Goal: Task Accomplishment & Management: Understand process/instructions

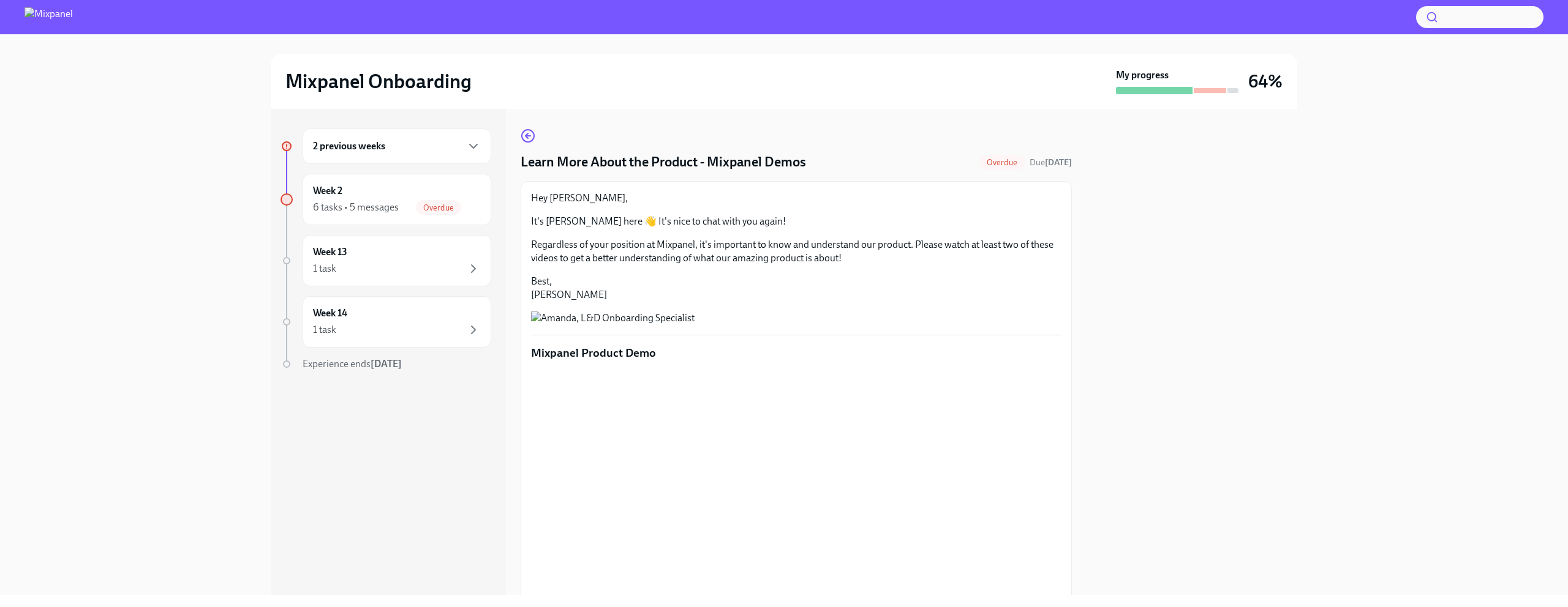
scroll to position [256, 0]
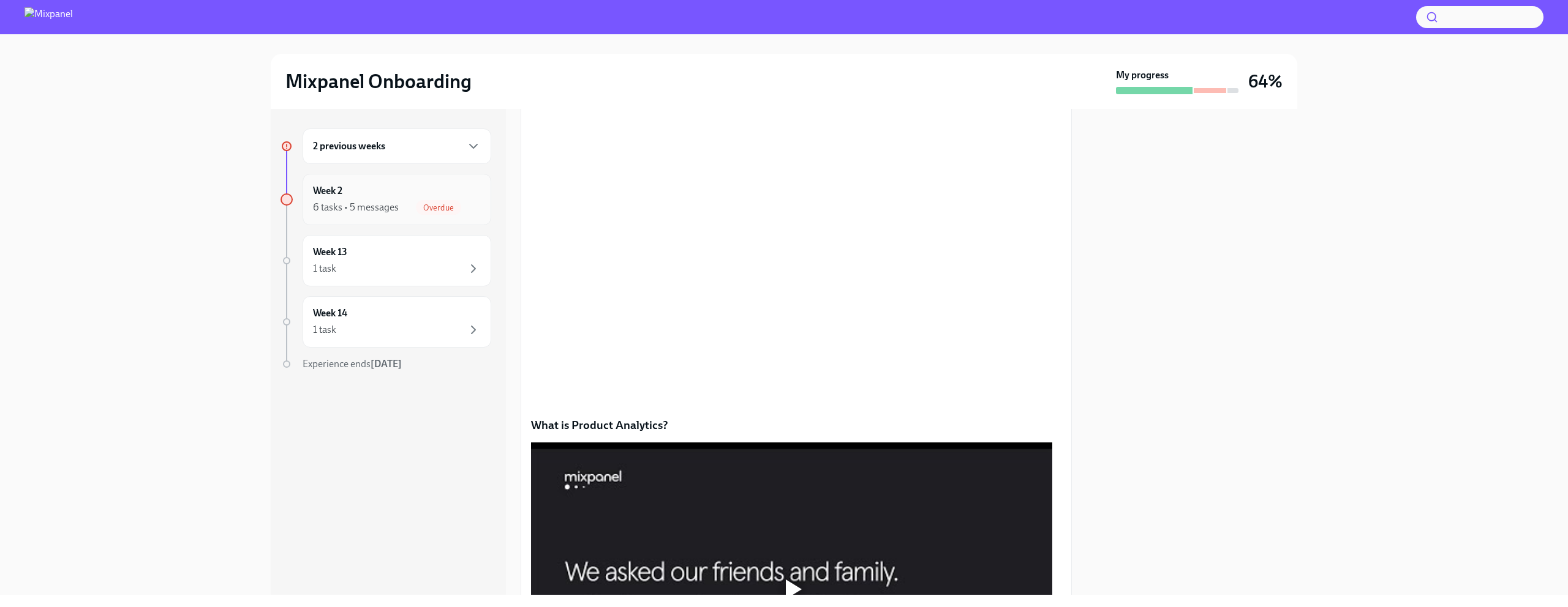
click at [365, 198] on div "Week 2 6 tasks • 5 messages Overdue" at bounding box center [397, 199] width 168 height 31
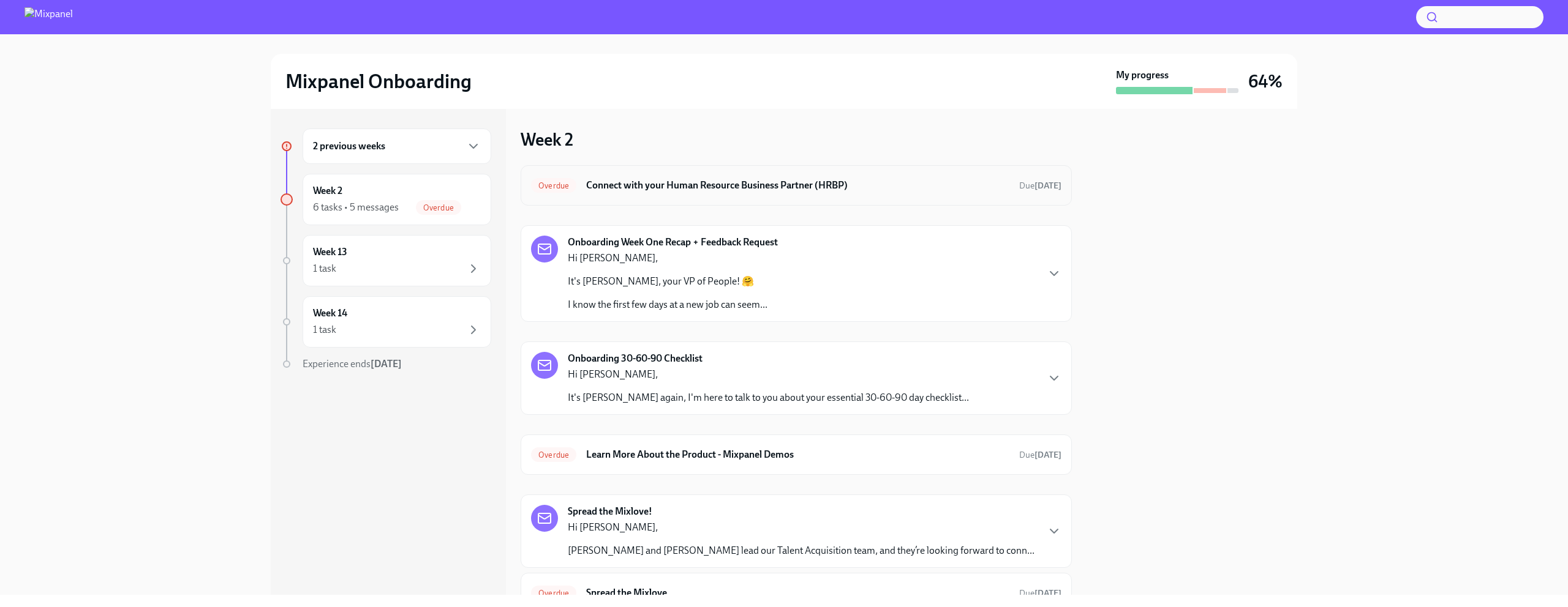
click at [584, 188] on div "Overdue Connect with your Human Resource Business Partner (HRBP) Due [DATE]" at bounding box center [796, 185] width 531 height 20
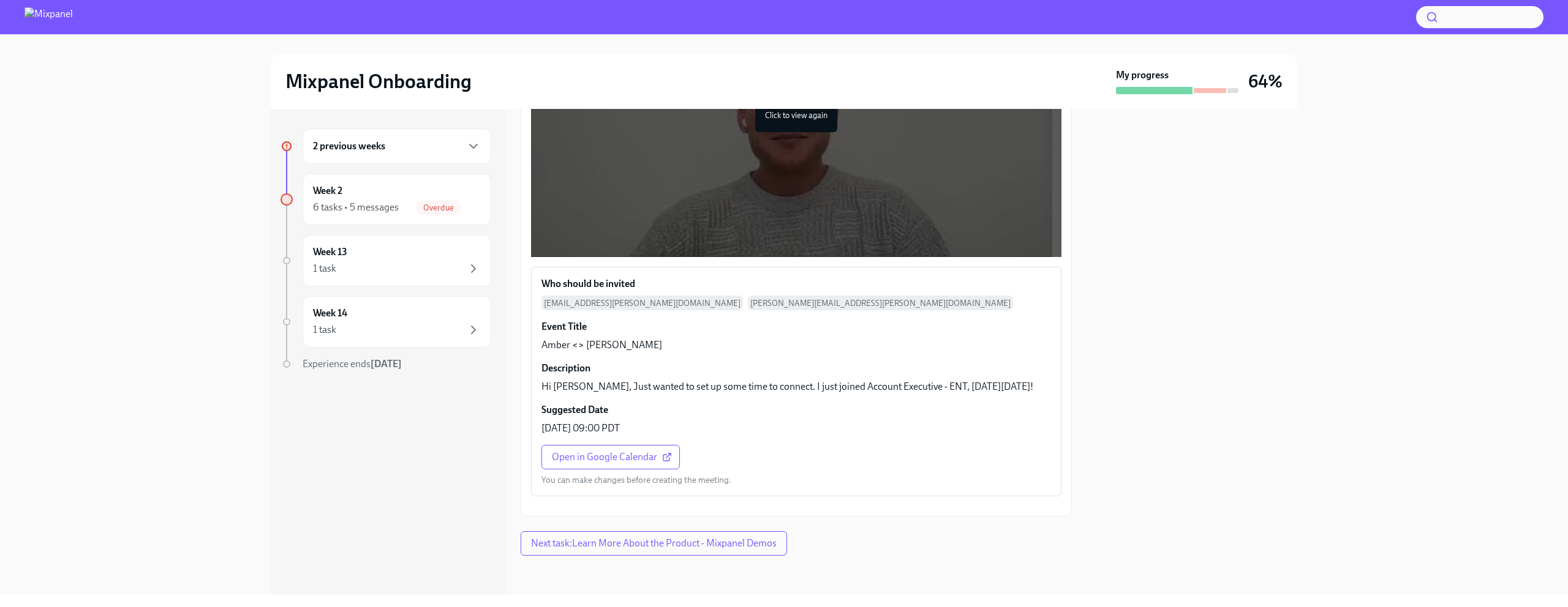
scroll to position [485, 0]
click at [611, 451] on span "Open in Google Calendar" at bounding box center [610, 456] width 118 height 12
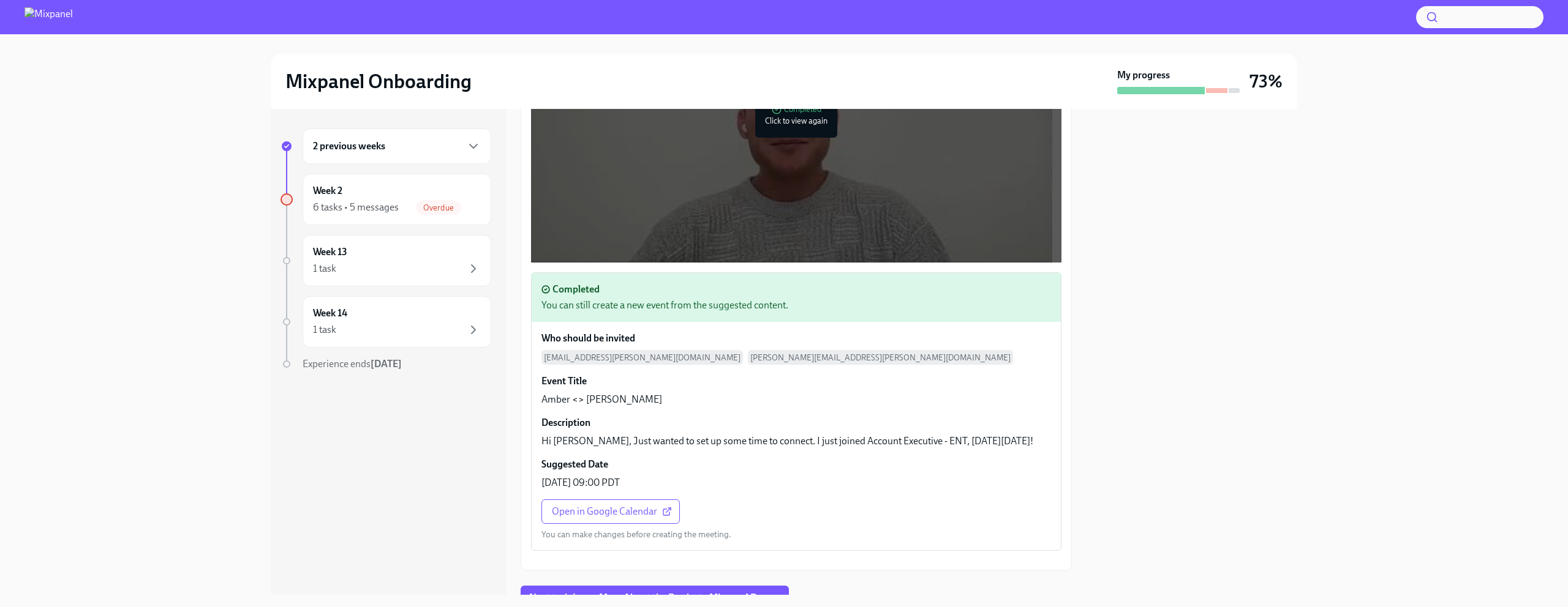
scroll to position [356, 0]
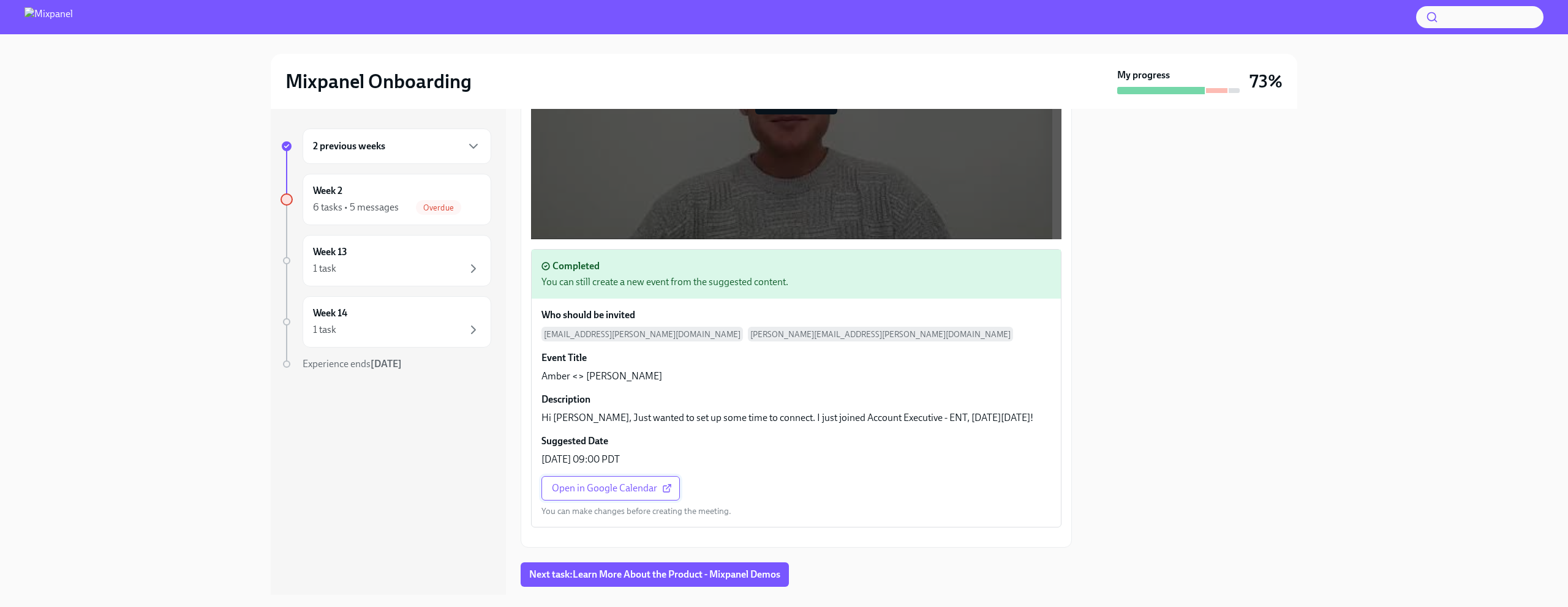
click at [625, 494] on span "Open in Google Calendar" at bounding box center [610, 488] width 118 height 12
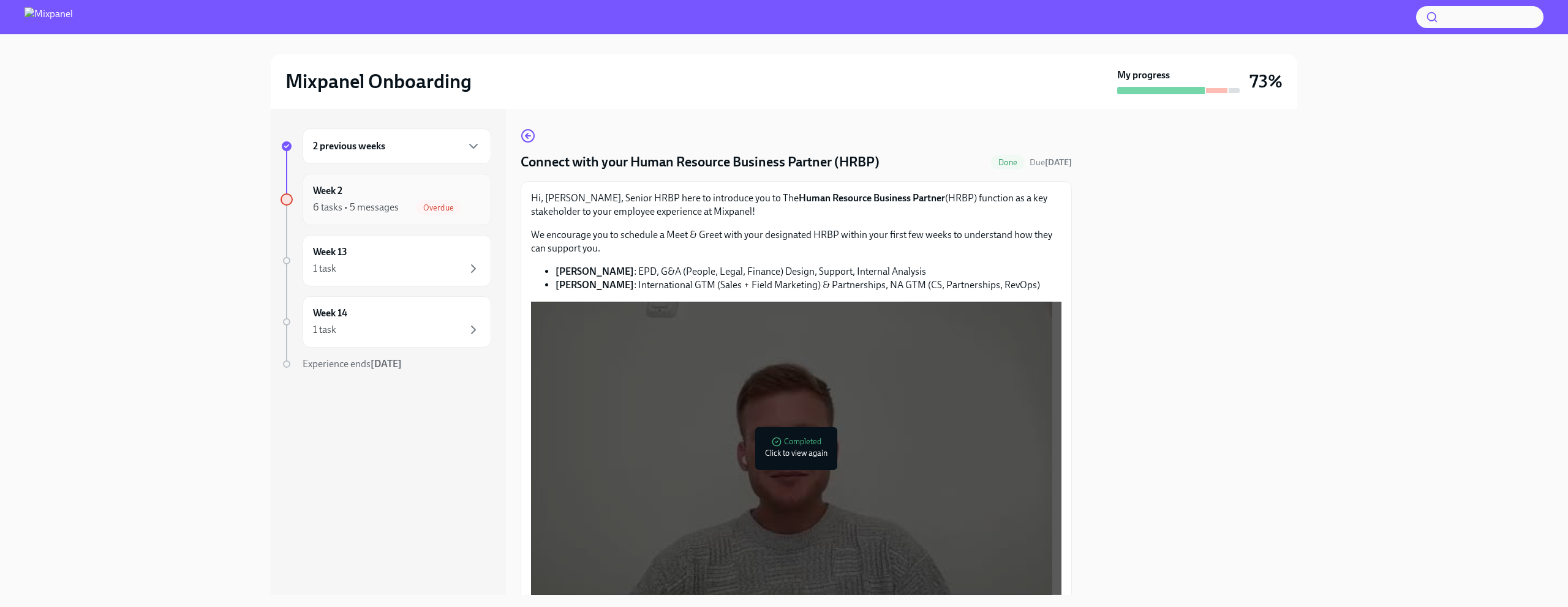
click at [442, 219] on div "Week 2 6 tasks • 5 messages Overdue" at bounding box center [396, 199] width 189 height 52
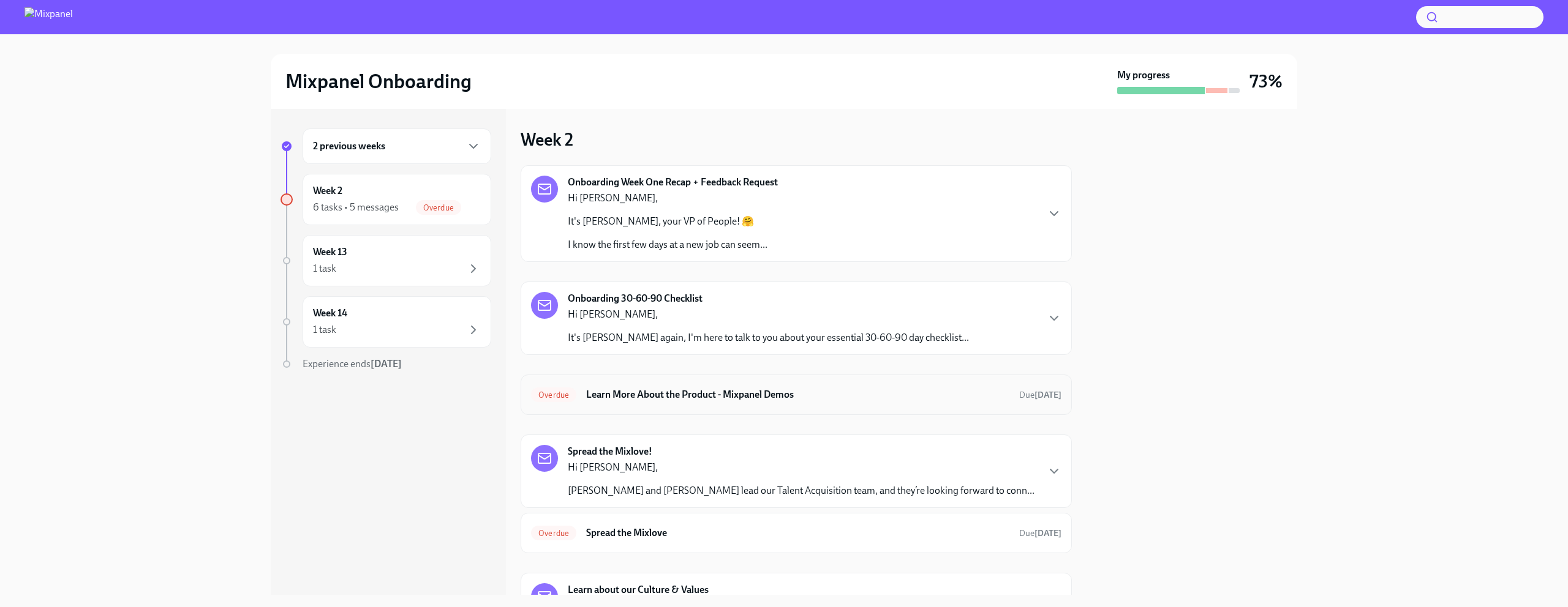
click at [795, 396] on h6 "Learn More About the Product - Mixpanel Demos" at bounding box center [797, 395] width 423 height 14
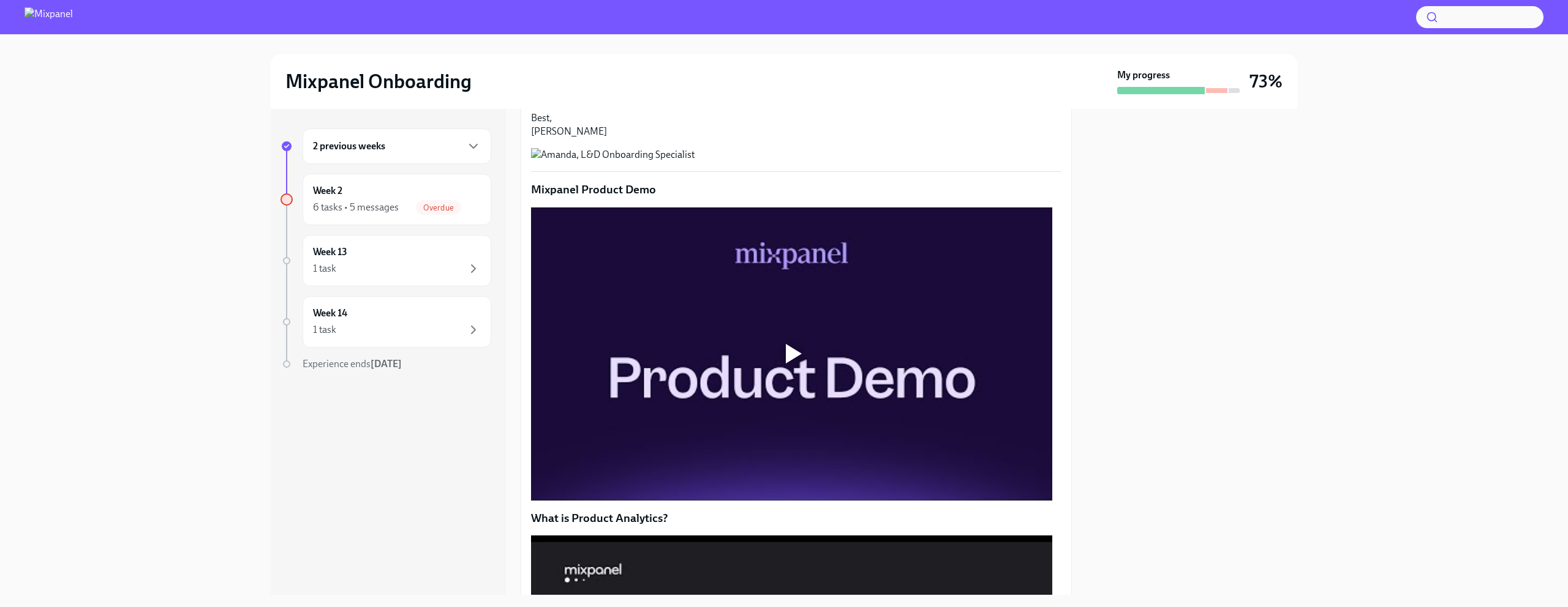
scroll to position [400, 0]
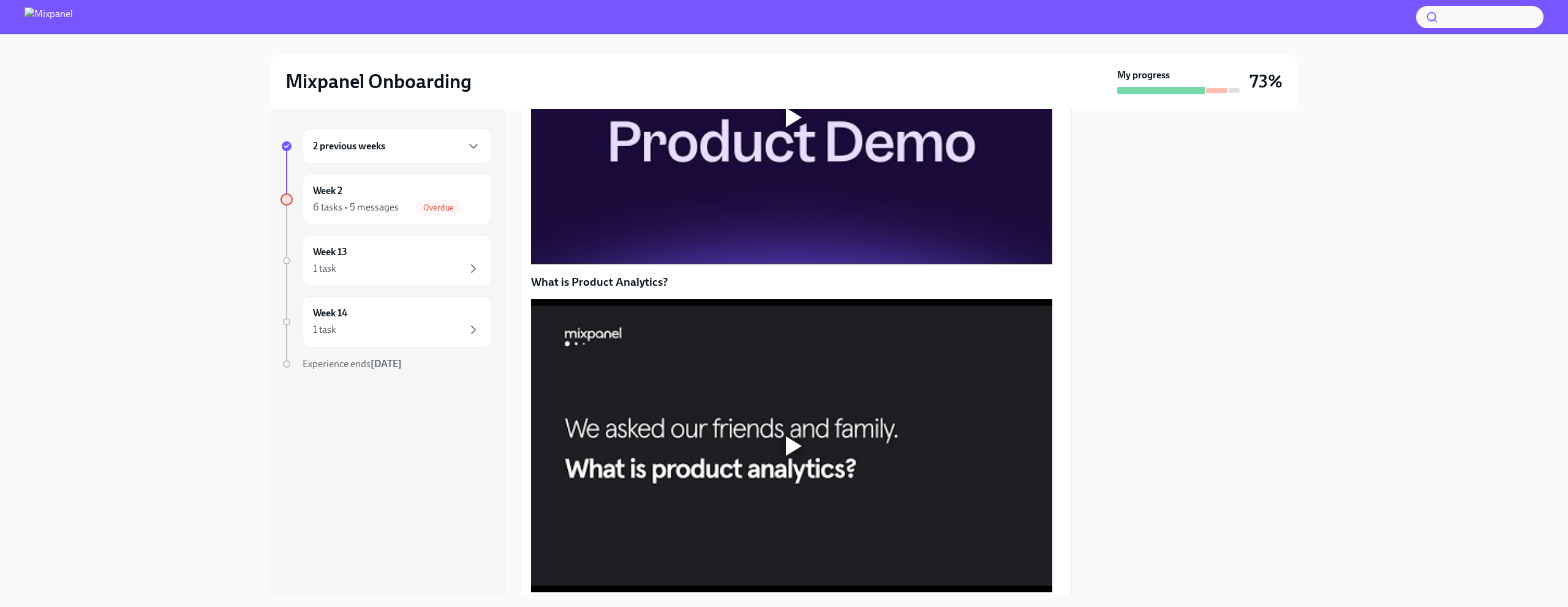
click at [789, 128] on div at bounding box center [794, 118] width 16 height 20
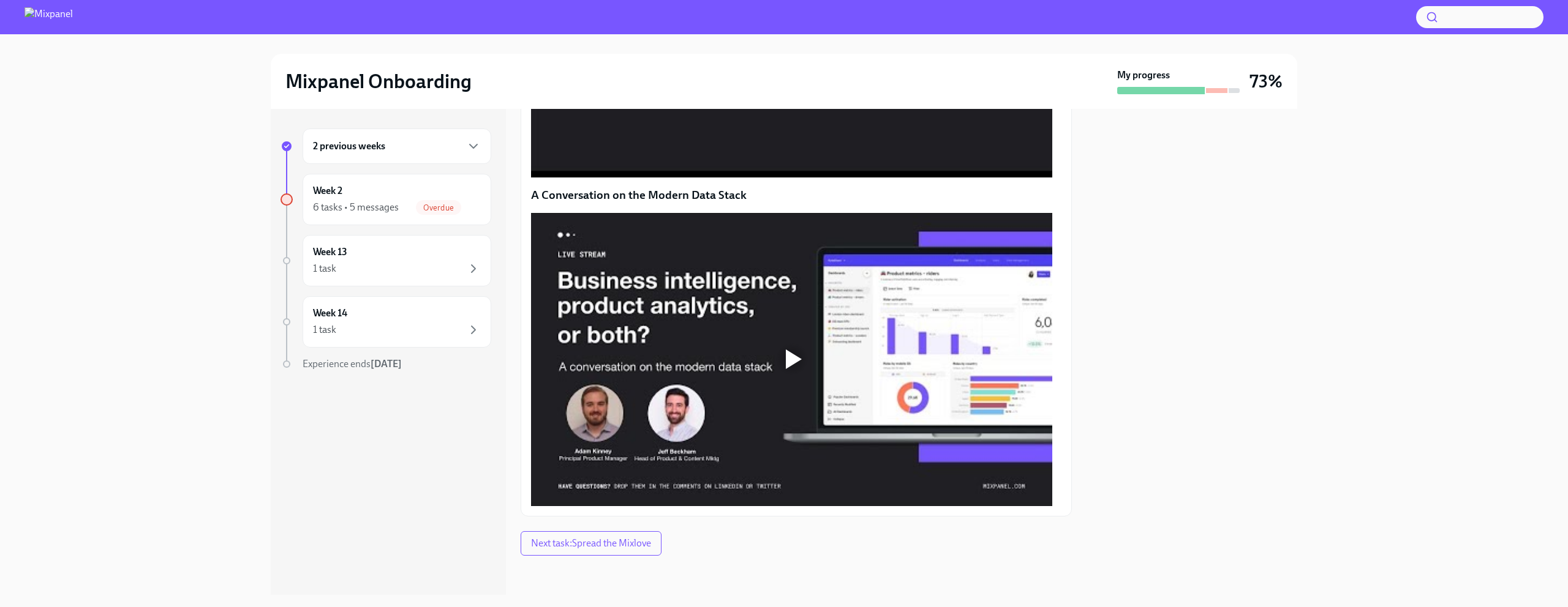
scroll to position [933, 0]
click at [625, 547] on span "Next task : Spread the Mixlove" at bounding box center [590, 543] width 120 height 12
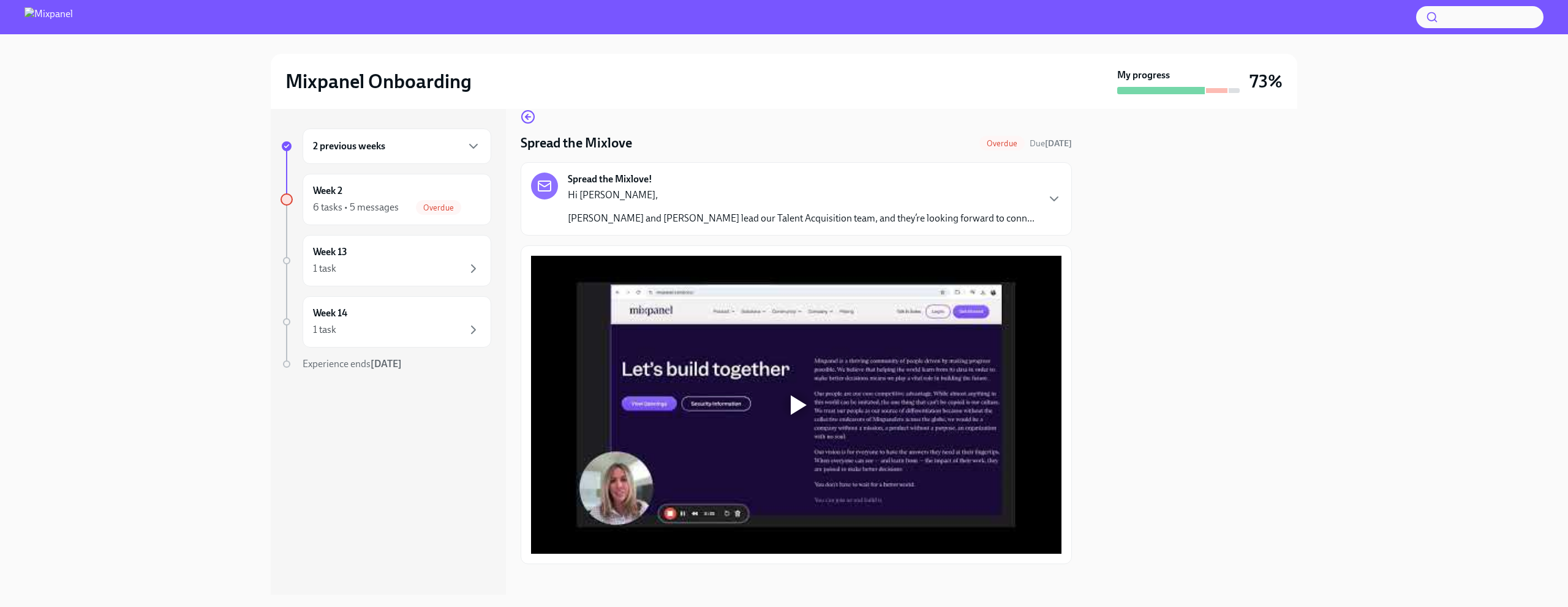
scroll to position [20, 0]
click at [920, 207] on div "Hi [PERSON_NAME] and [PERSON_NAME] lead our Talent Acquisition team, and they’r…" at bounding box center [801, 205] width 467 height 37
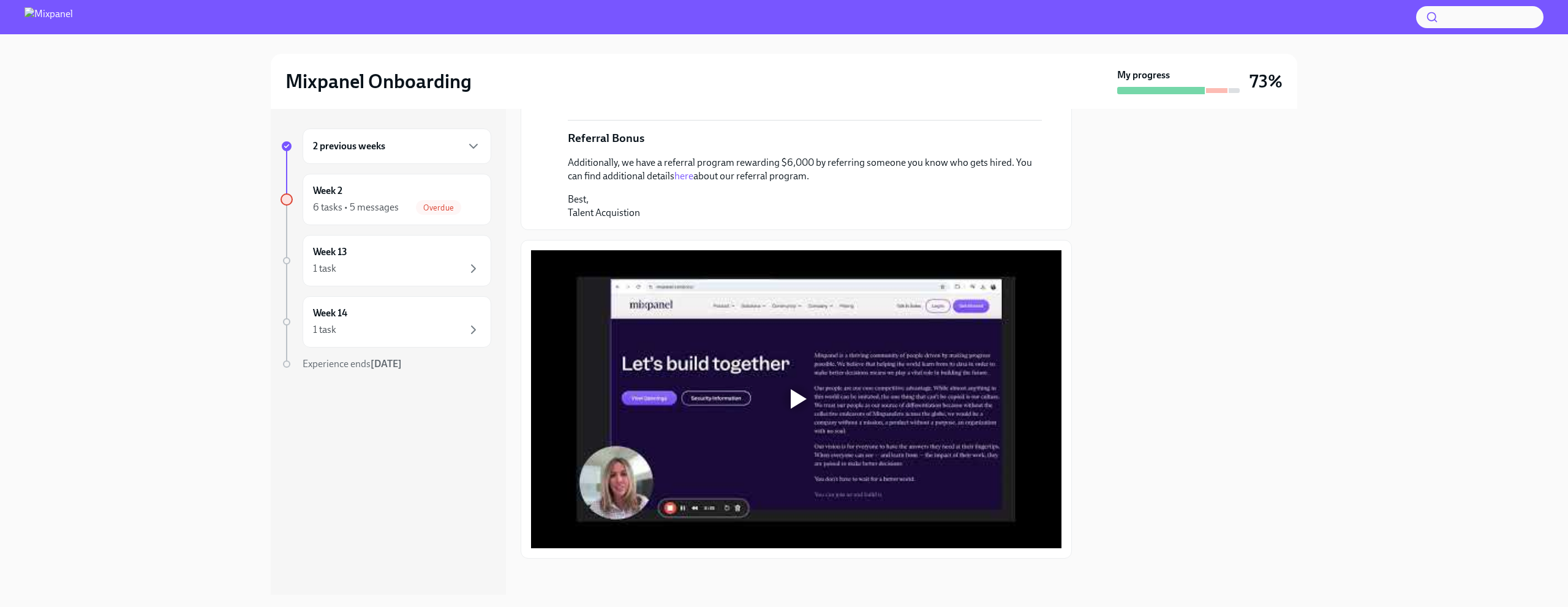
scroll to position [238, 0]
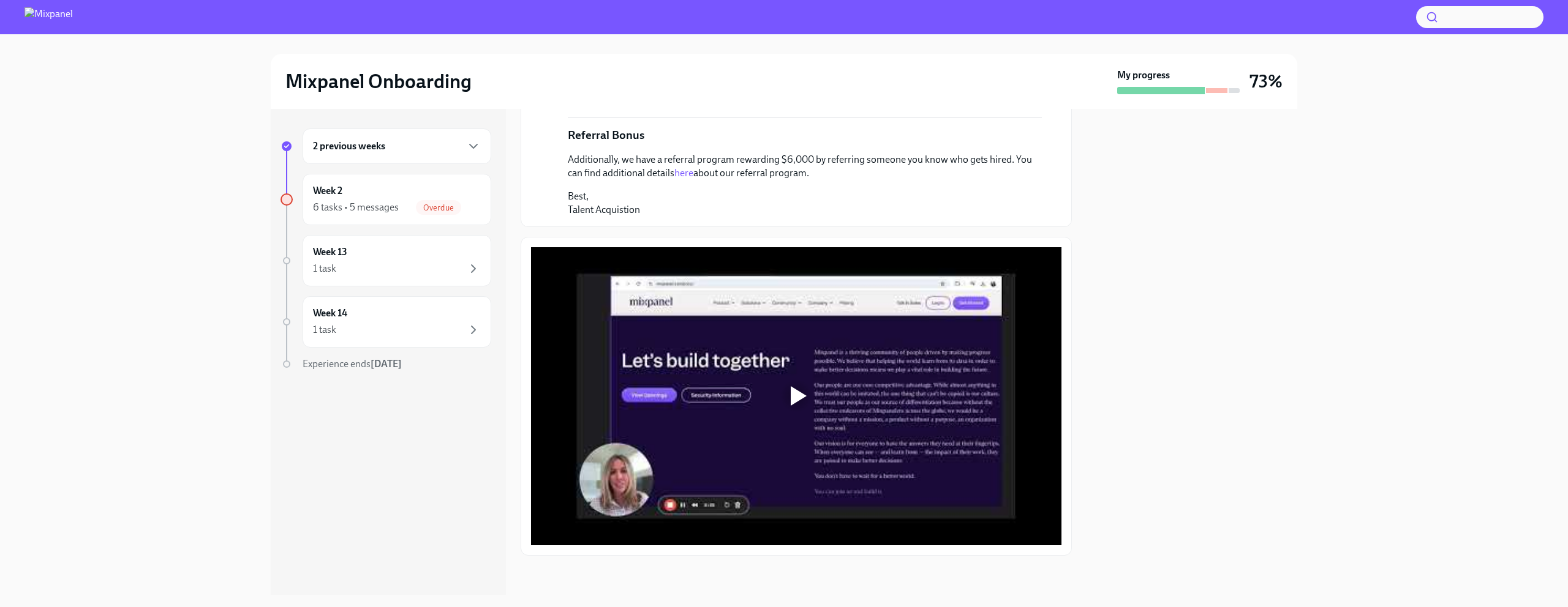
click at [791, 397] on div at bounding box center [799, 396] width 16 height 20
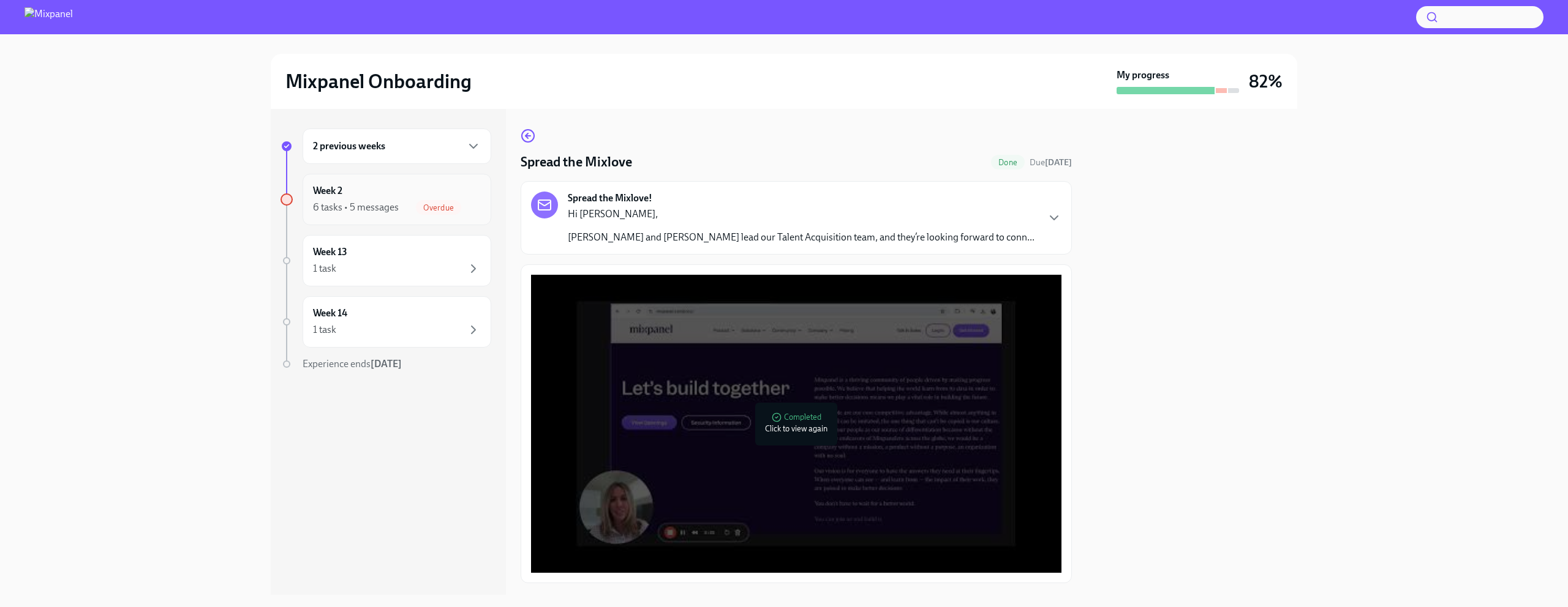
click at [438, 197] on div "Week 2 6 tasks • 5 messages Overdue" at bounding box center [397, 199] width 168 height 31
